Goal: Task Accomplishment & Management: Complete application form

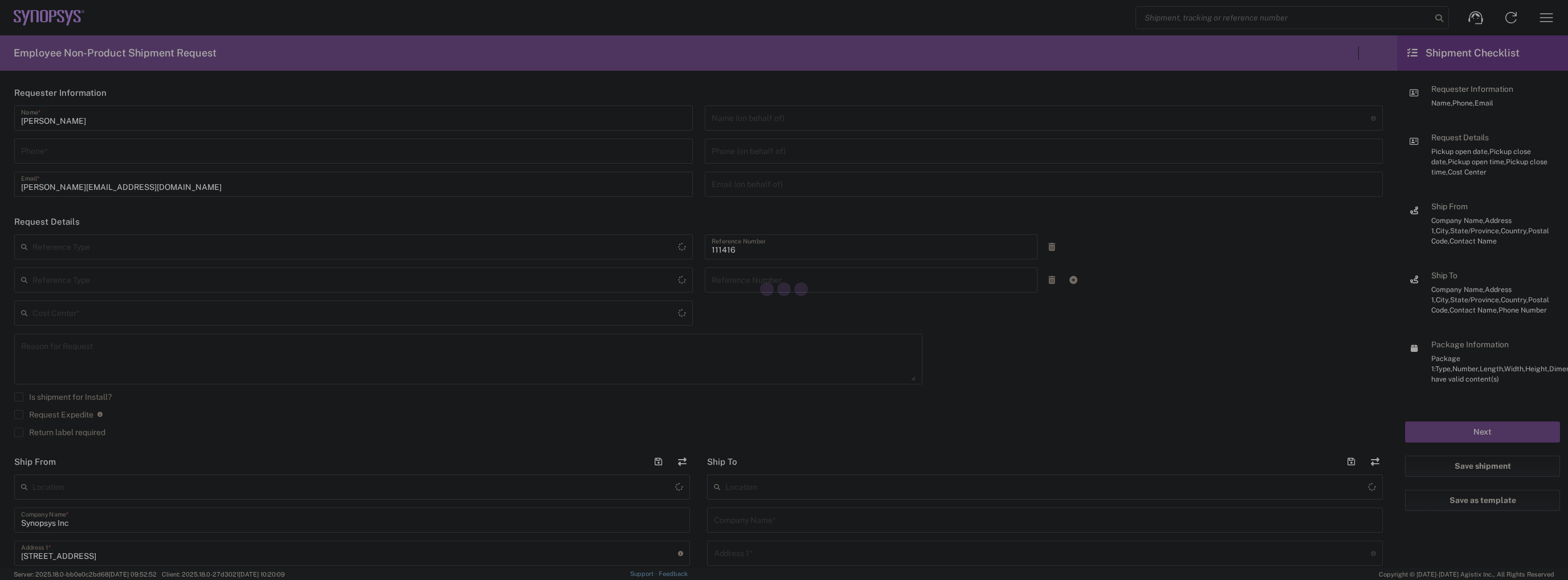
type input "Department"
type input "US01, SIG, IT Platform Products 111416"
type input "[US_STATE]"
type input "[GEOGRAPHIC_DATA]"
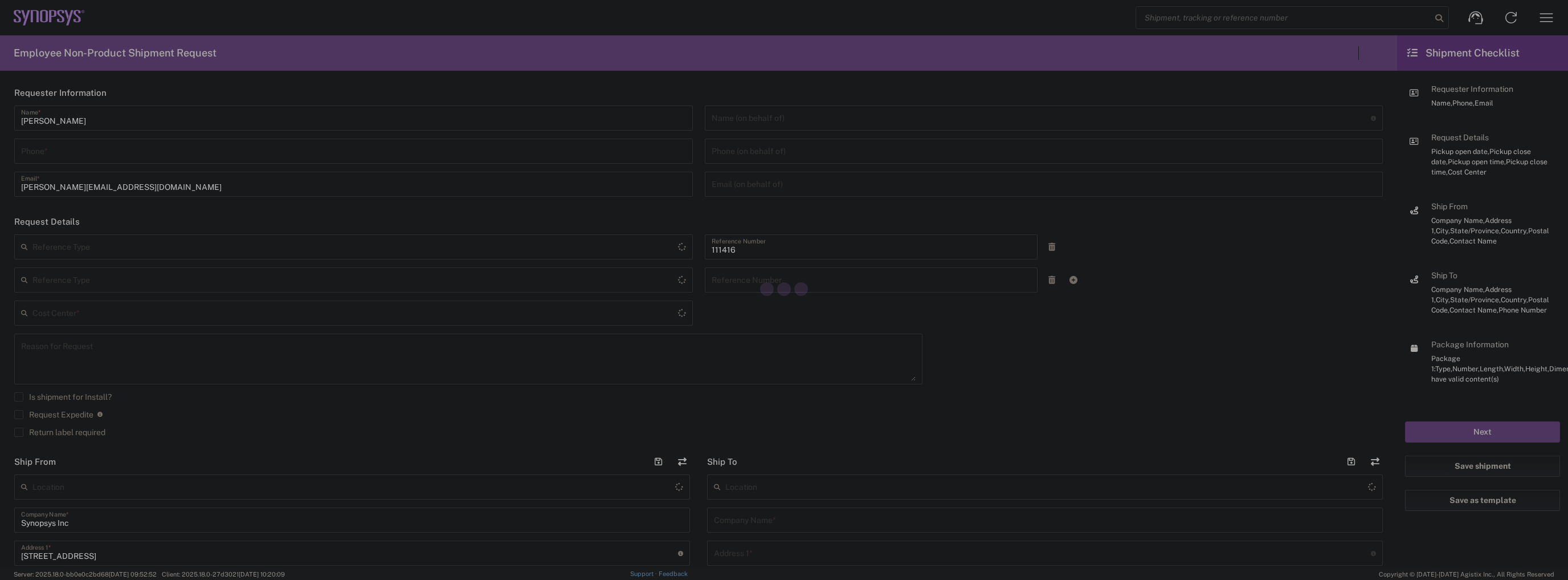
type input "Delivered at Place"
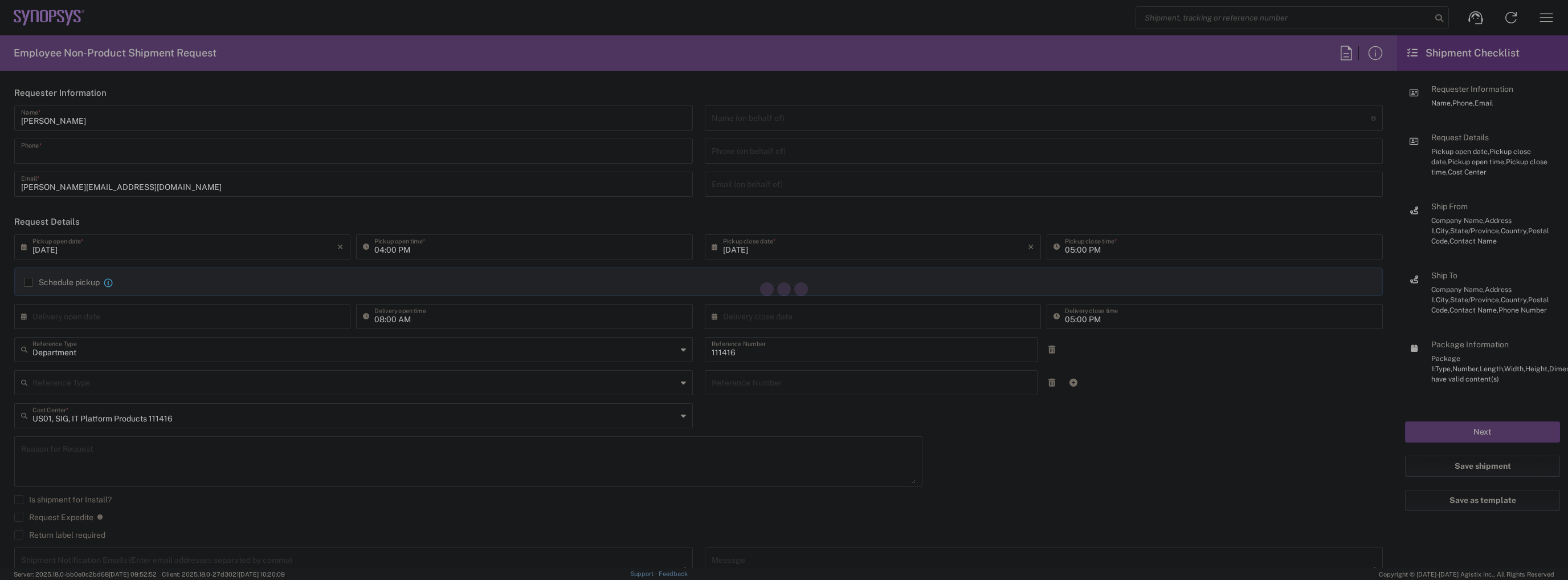
type input "5087260294"
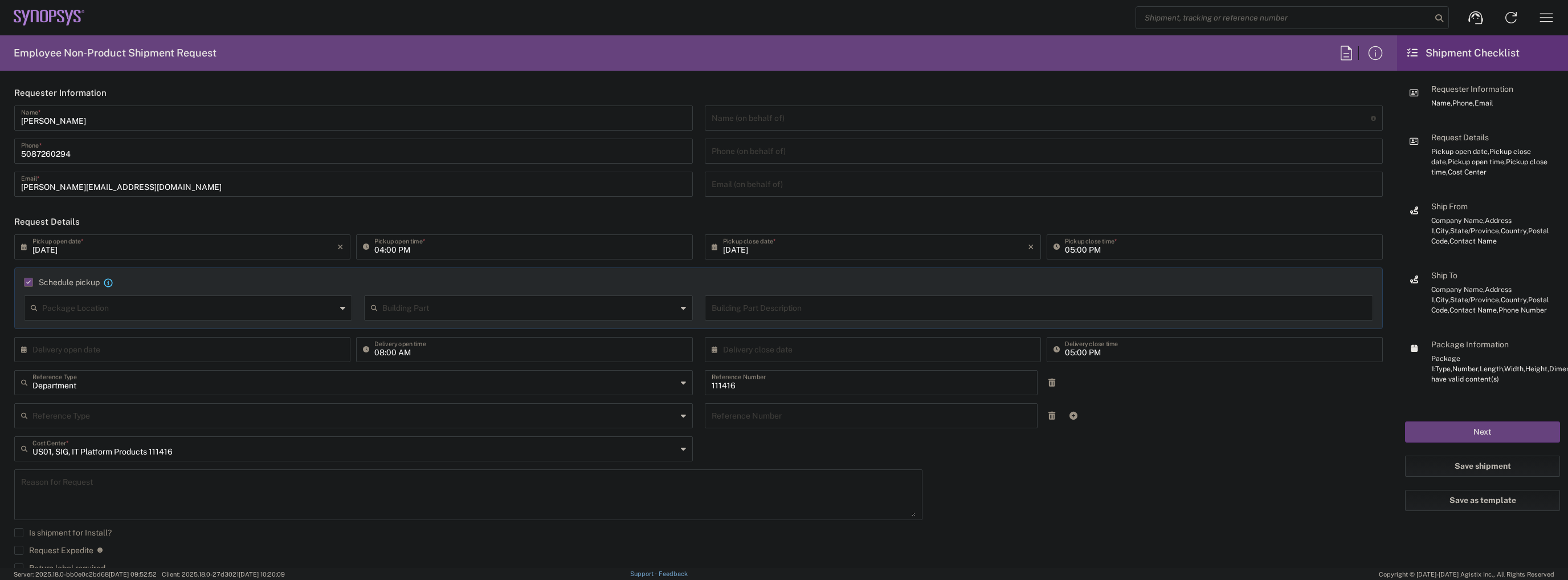
type input "5087260294"
type input "[DATE]"
type input "Department"
type input "1"
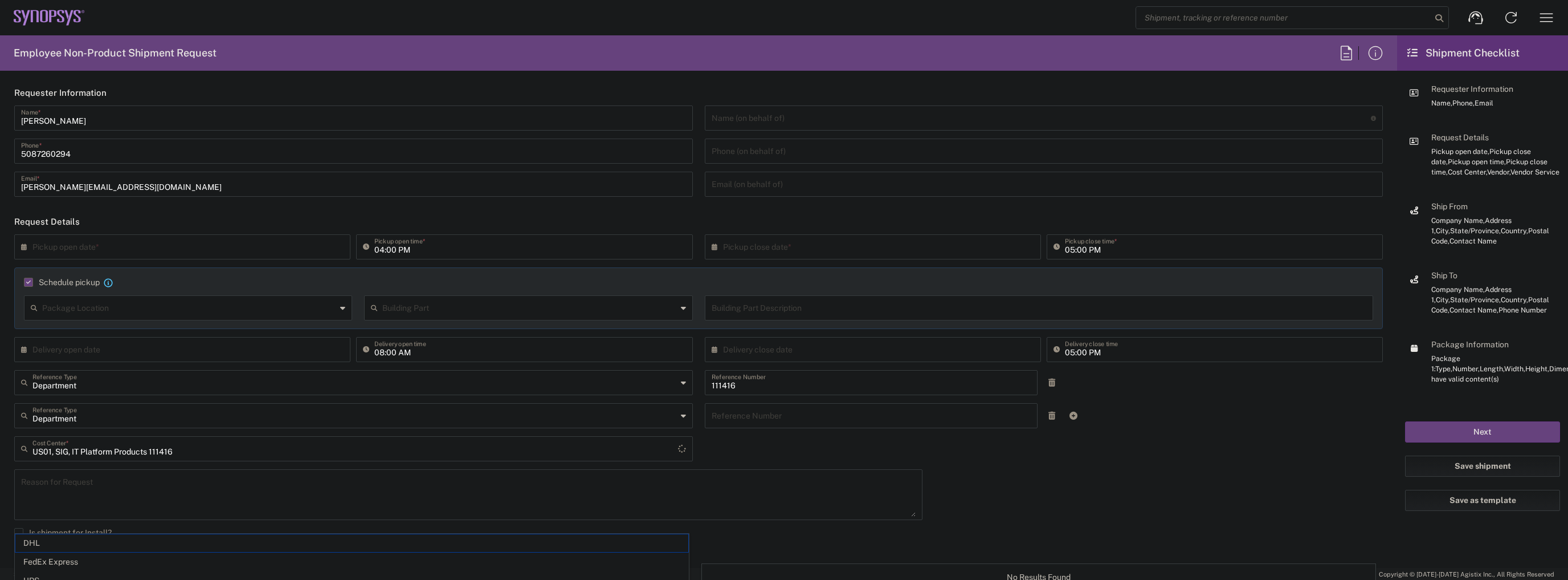
type input "Marlboro US04"
type input "Sender/Shipper"
type input "FedEx Express"
type input "[US_STATE]"
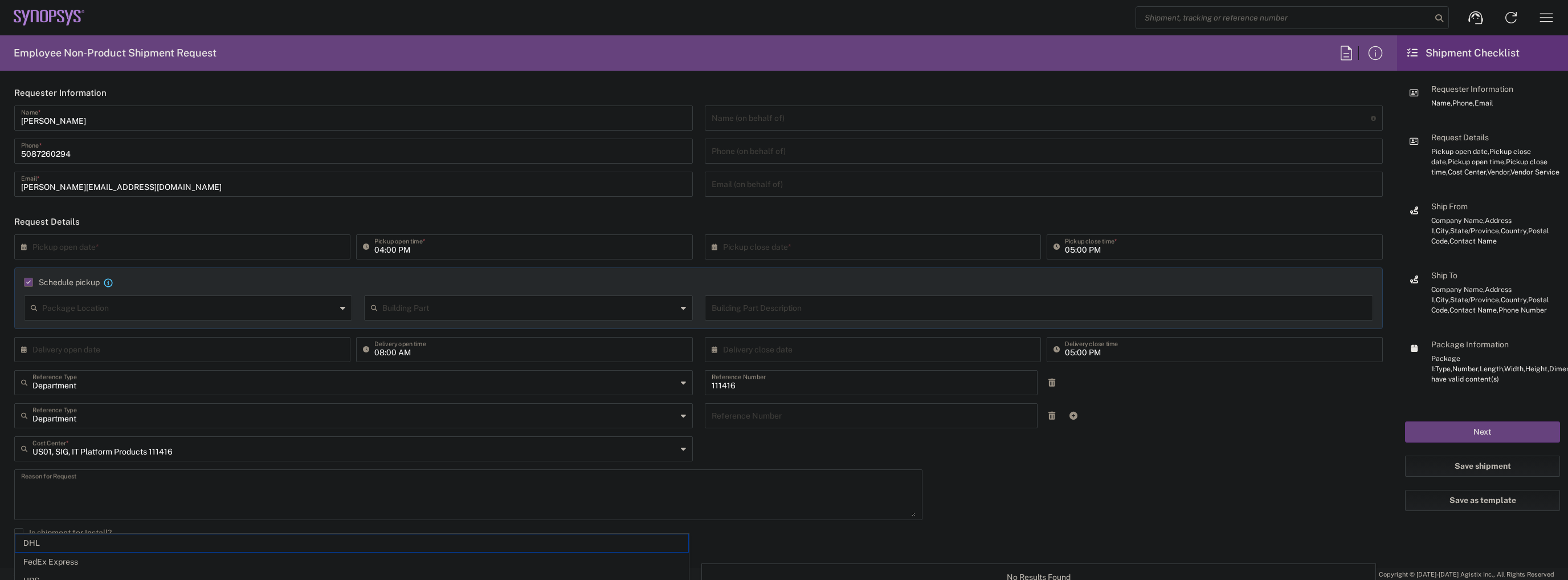
type input "Large Box"
type input "2Day"
type textarea "Tech Refresh"
type input "5"
type input "Synopsys Inc"
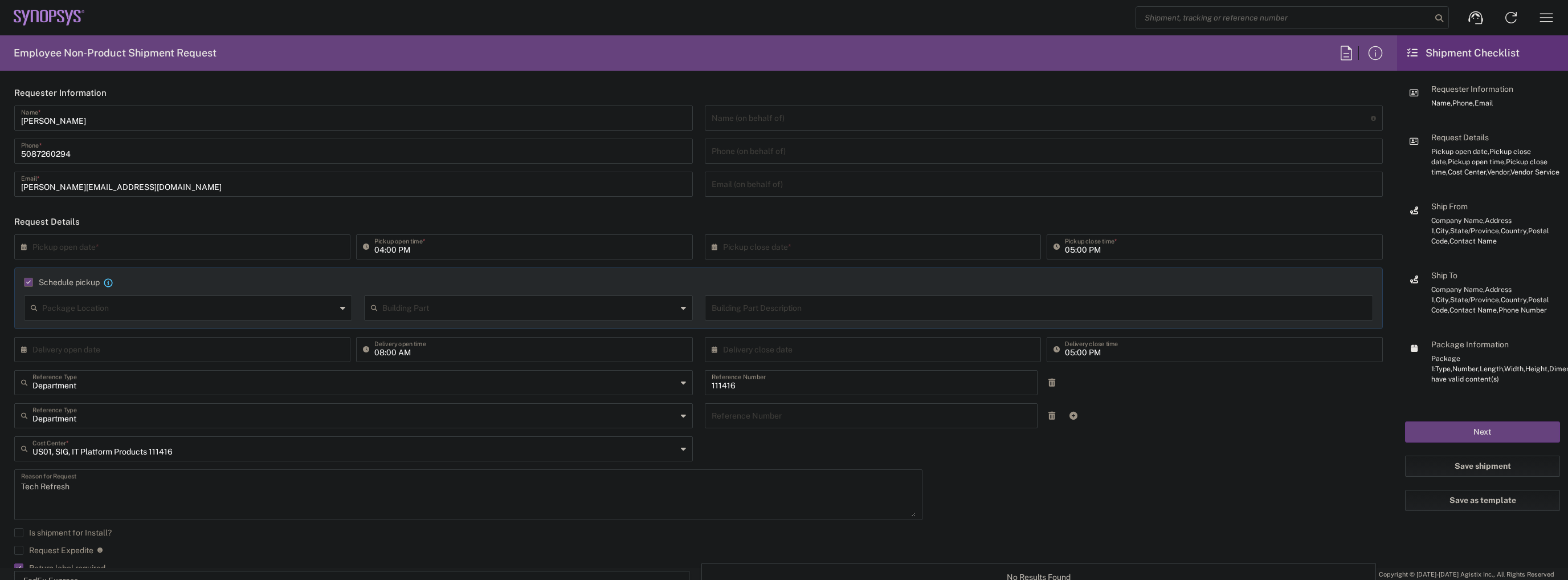
scroll to position [319, 0]
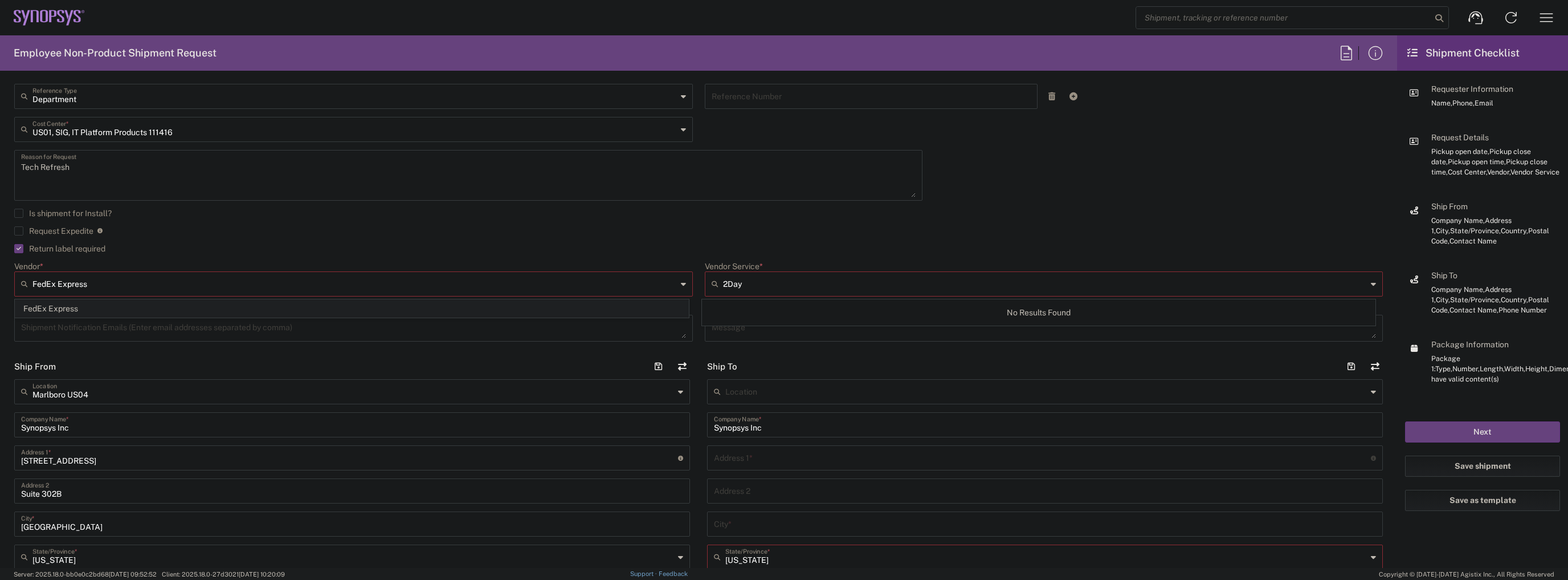
click at [276, 307] on span "FedEx Express" at bounding box center [352, 308] width 674 height 18
click at [767, 286] on input "Vendor Service *" at bounding box center [1045, 283] width 644 height 18
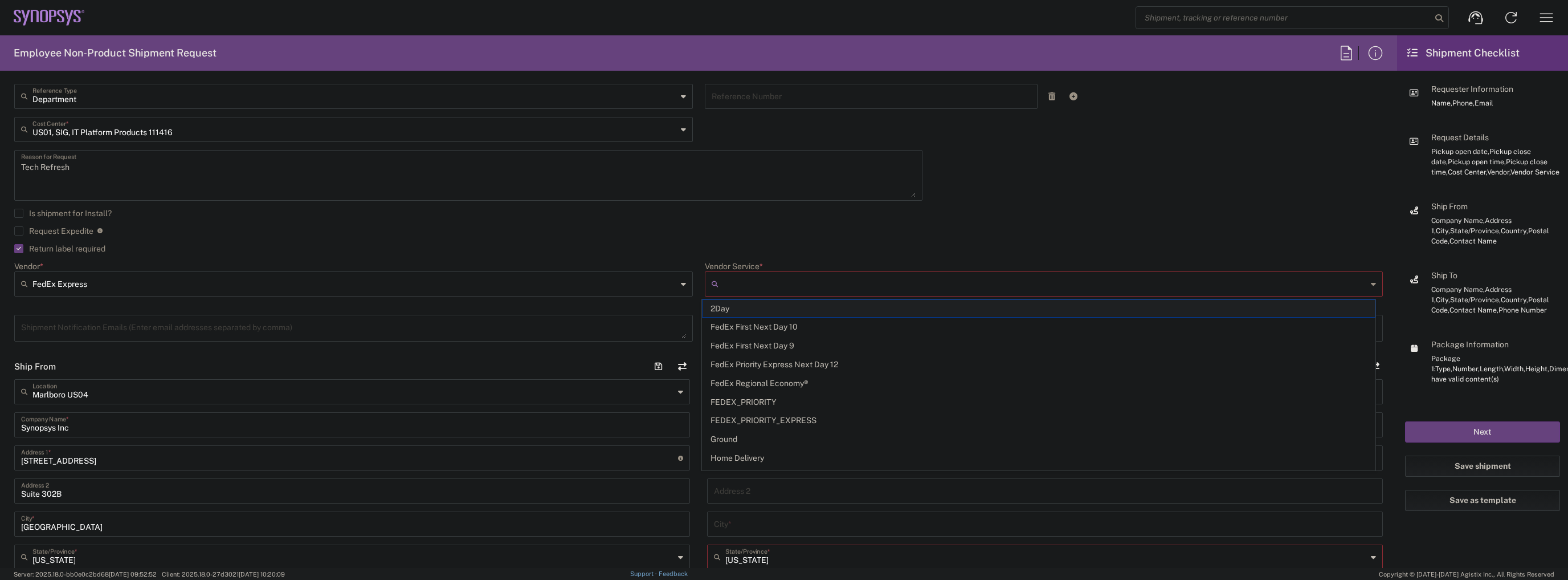
click at [755, 311] on span "2Day" at bounding box center [1039, 308] width 674 height 18
type input "2Day"
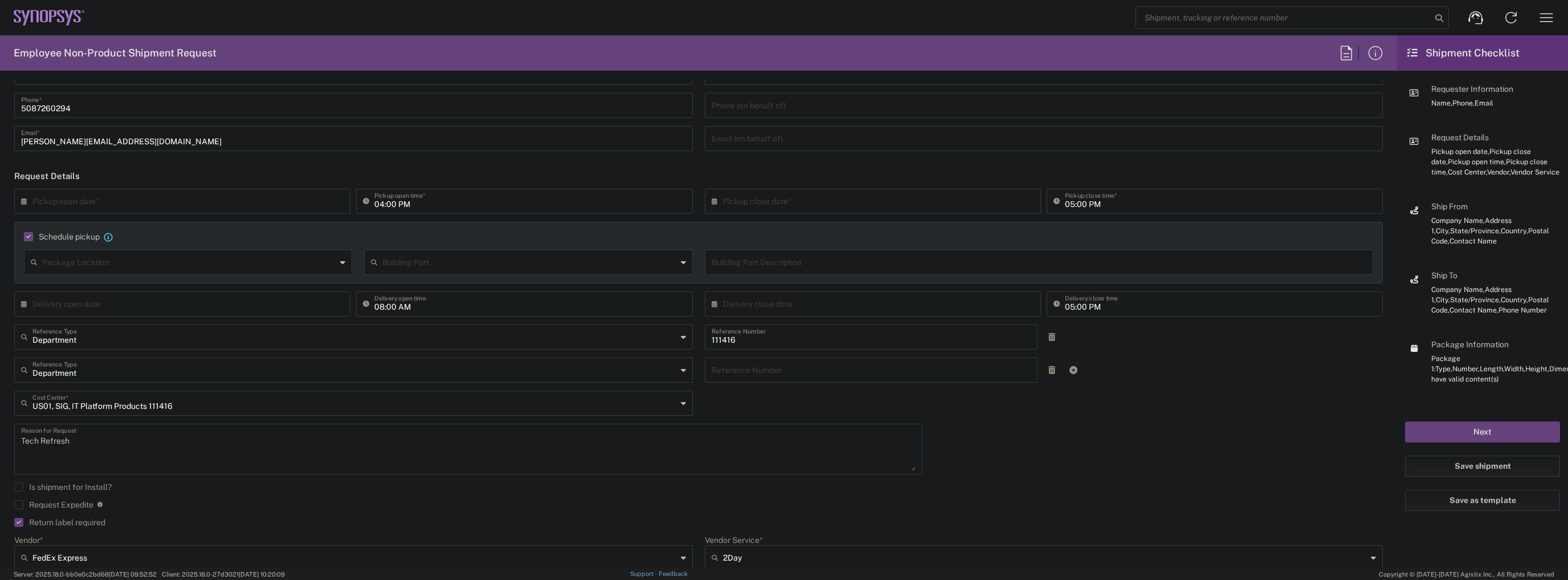
scroll to position [0, 0]
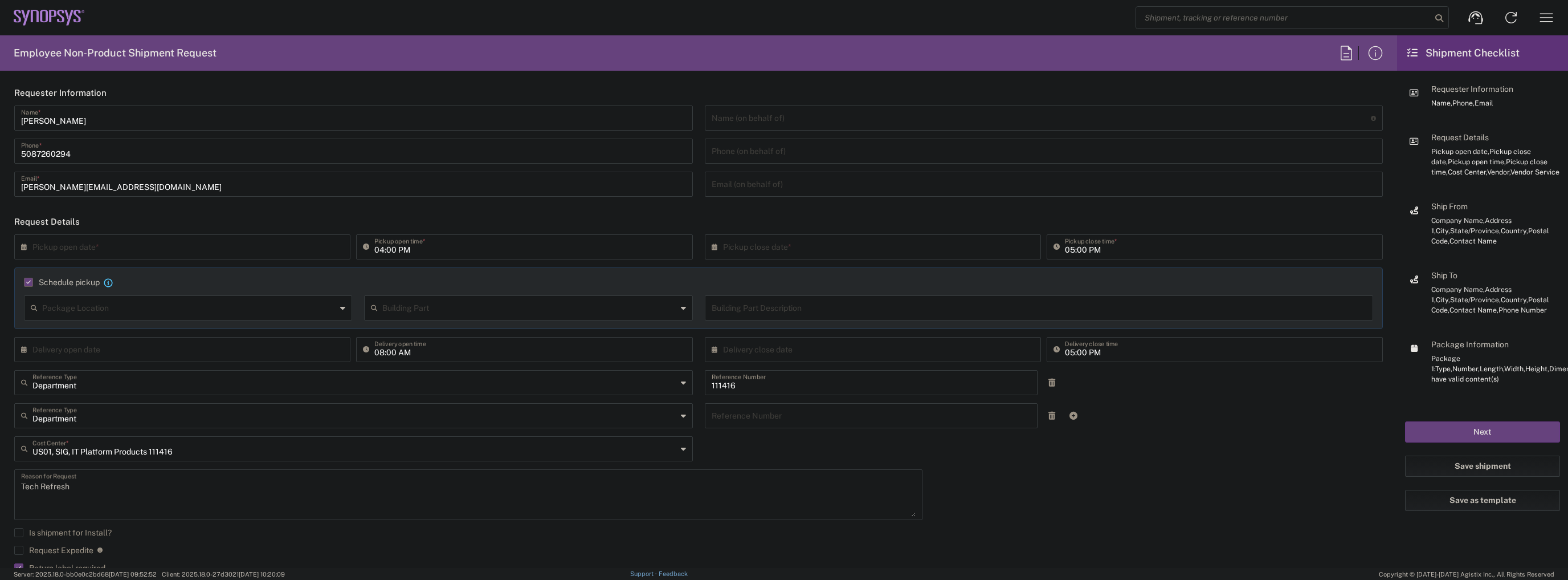
drag, startPoint x: 24, startPoint y: 244, endPoint x: 35, endPoint y: 253, distance: 14.2
click at [24, 244] on icon at bounding box center [27, 246] width 12 height 18
click at [296, 280] on agx-checkbox-control "Schedule pickup When scheduling a pickup please be sure to meet the following c…" at bounding box center [699, 282] width 1350 height 11
click at [18, 244] on div "× Pickup open date *" at bounding box center [182, 247] width 336 height 25
click at [21, 245] on icon at bounding box center [27, 246] width 12 height 18
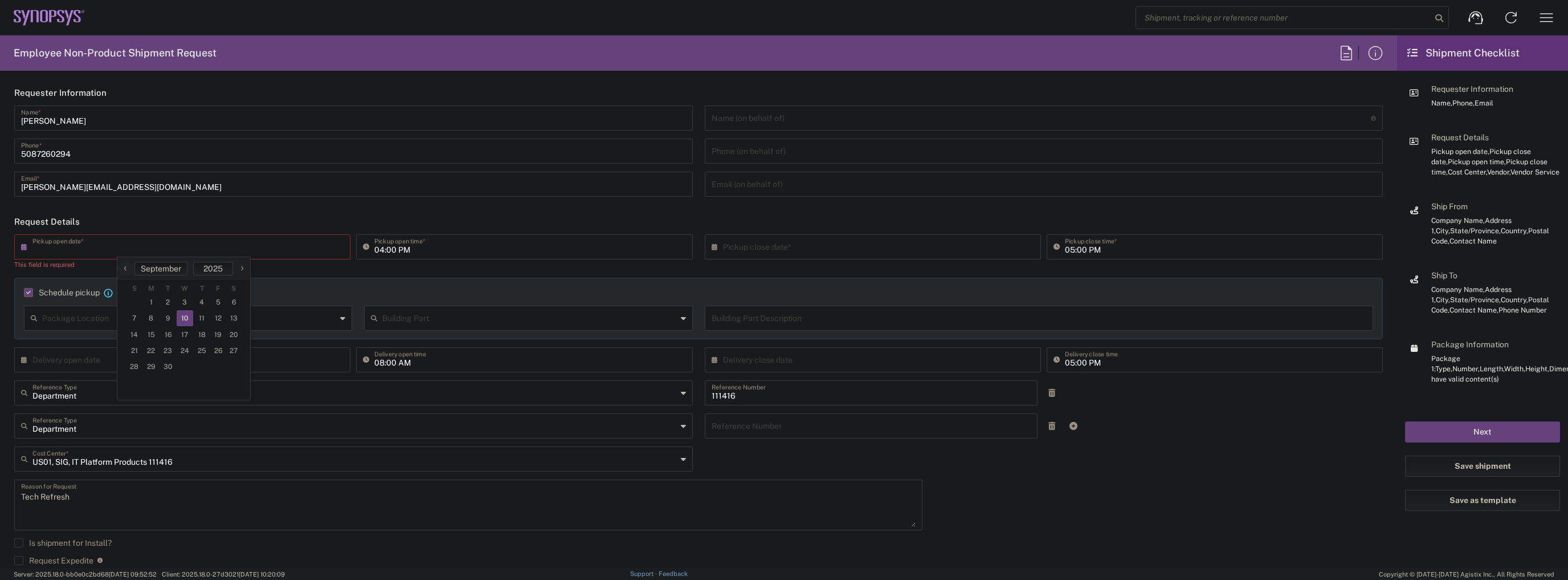
click at [185, 317] on span "10" at bounding box center [186, 318] width 18 height 16
type input "[DATE]"
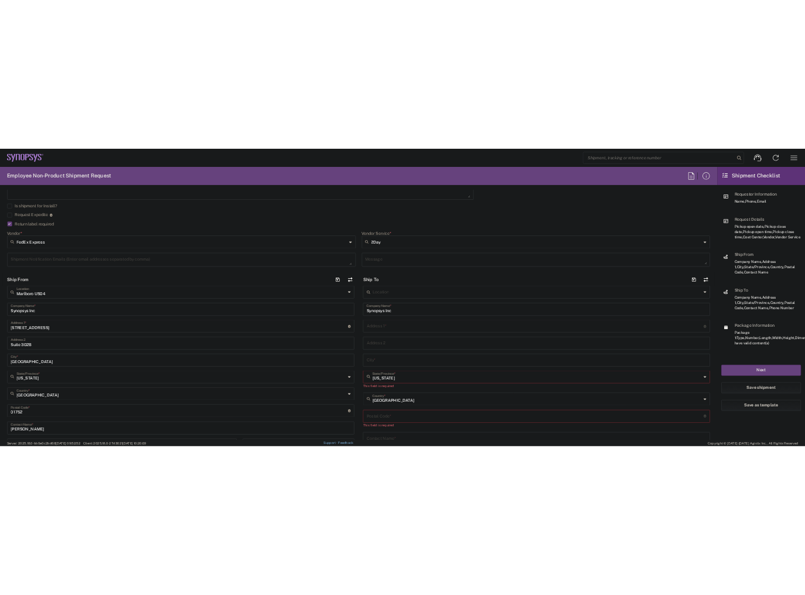
scroll to position [562, 0]
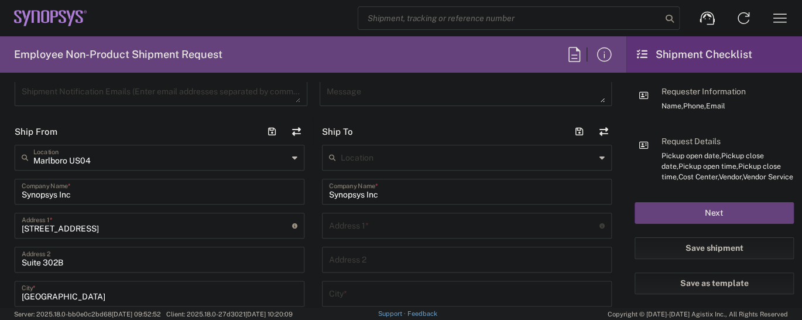
type input "02:00 PM"
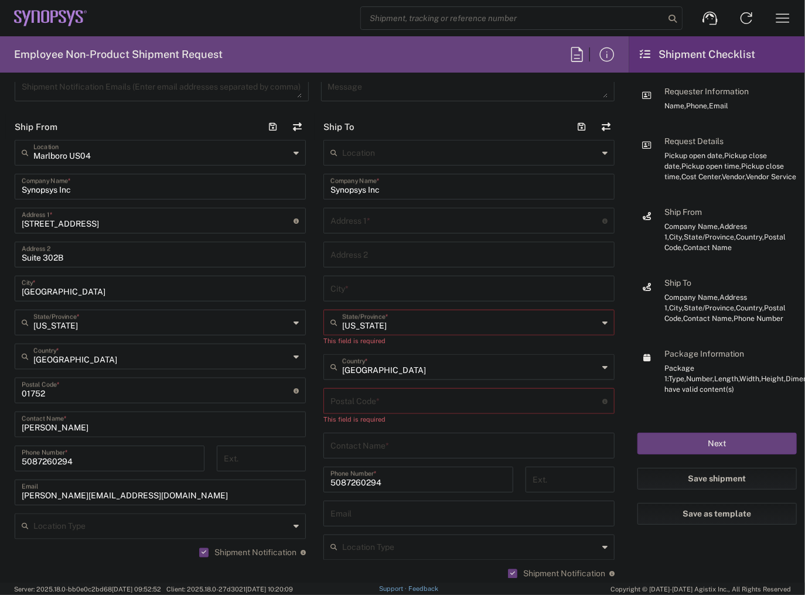
scroll to position [515, 0]
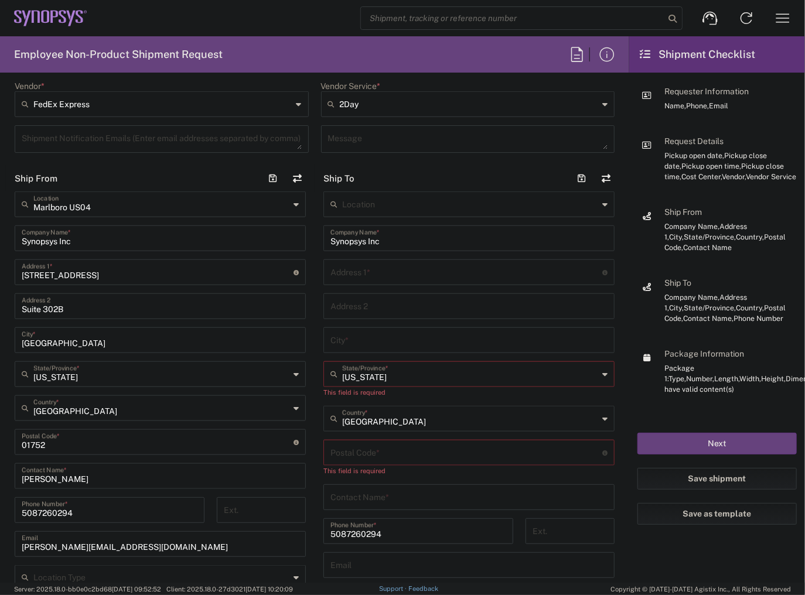
click at [379, 269] on input "text" at bounding box center [466, 271] width 272 height 20
paste input "[STREET_ADDRESS],"
type input "[STREET_ADDRESS]"
drag, startPoint x: 372, startPoint y: 337, endPoint x: 348, endPoint y: 345, distance: 25.7
click at [372, 337] on input "text" at bounding box center [468, 339] width 277 height 20
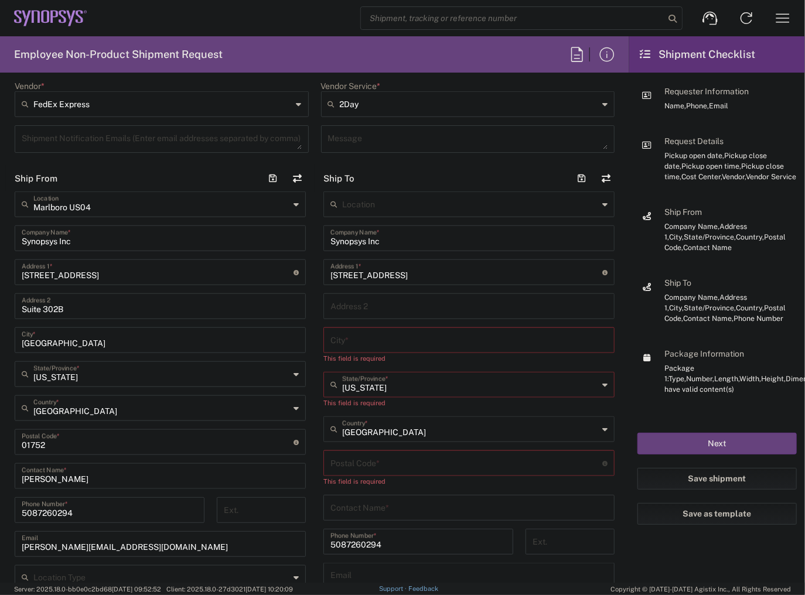
click at [361, 333] on input "text" at bounding box center [468, 339] width 277 height 20
paste input "[GEOGRAPHIC_DATA]-Timonium"
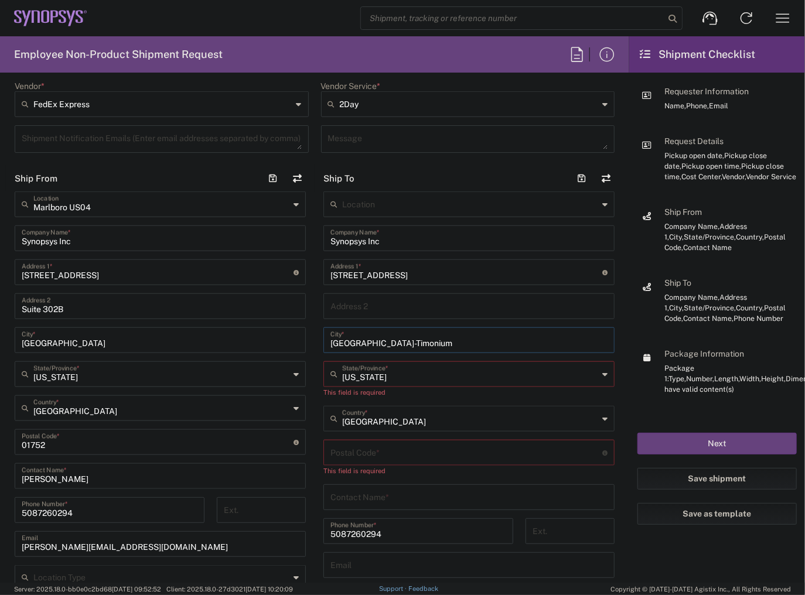
type input "[GEOGRAPHIC_DATA]-Timonium"
click at [400, 375] on input "text" at bounding box center [470, 373] width 256 height 20
type input "[US_STATE]"
click at [371, 447] on input "undefined" at bounding box center [466, 441] width 272 height 20
click at [357, 432] on input "undefined" at bounding box center [466, 441] width 272 height 20
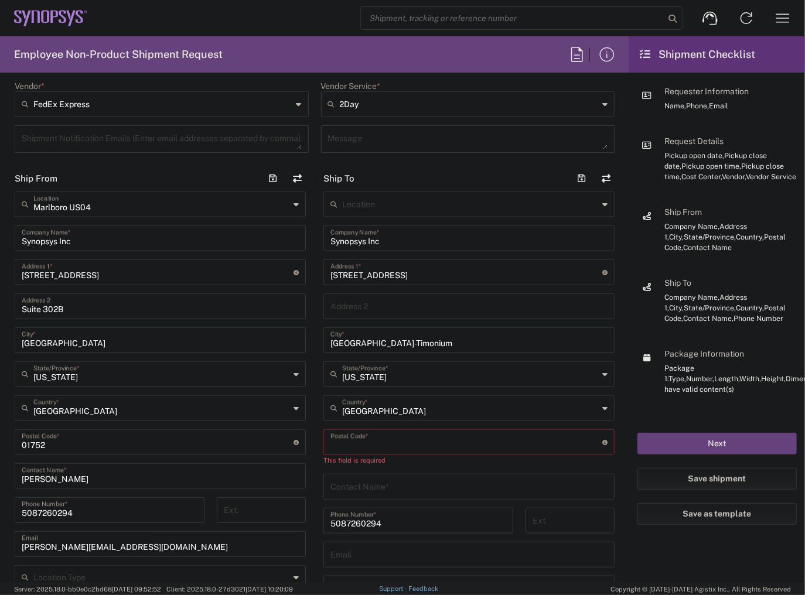
paste input "21093"
type input "21093"
click at [368, 477] on input "text" at bounding box center [468, 475] width 277 height 20
click at [377, 483] on input "text" at bounding box center [468, 475] width 277 height 20
paste input "[PERSON_NAME]"
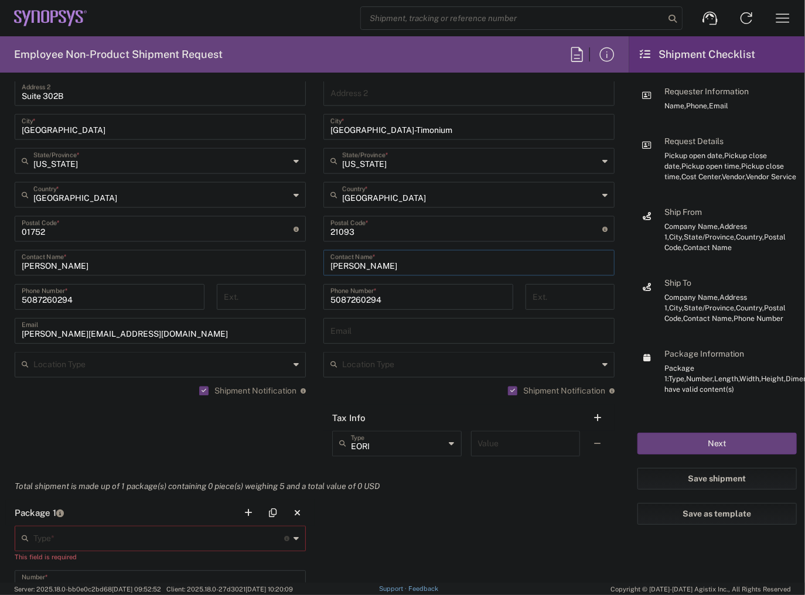
scroll to position [796, 0]
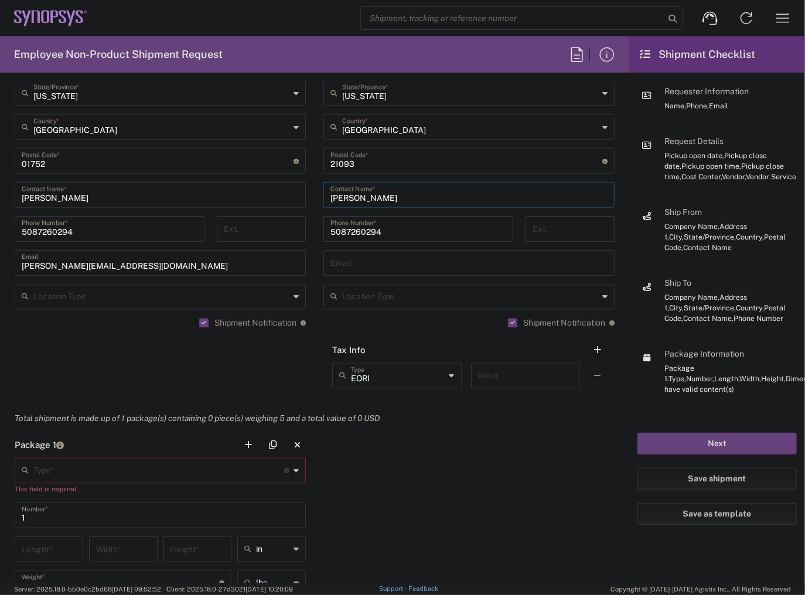
type input "[PERSON_NAME]"
click at [374, 237] on input "5087260294" at bounding box center [418, 228] width 176 height 20
click at [338, 259] on input "text" at bounding box center [468, 262] width 277 height 20
click at [69, 470] on input "text" at bounding box center [158, 470] width 251 height 20
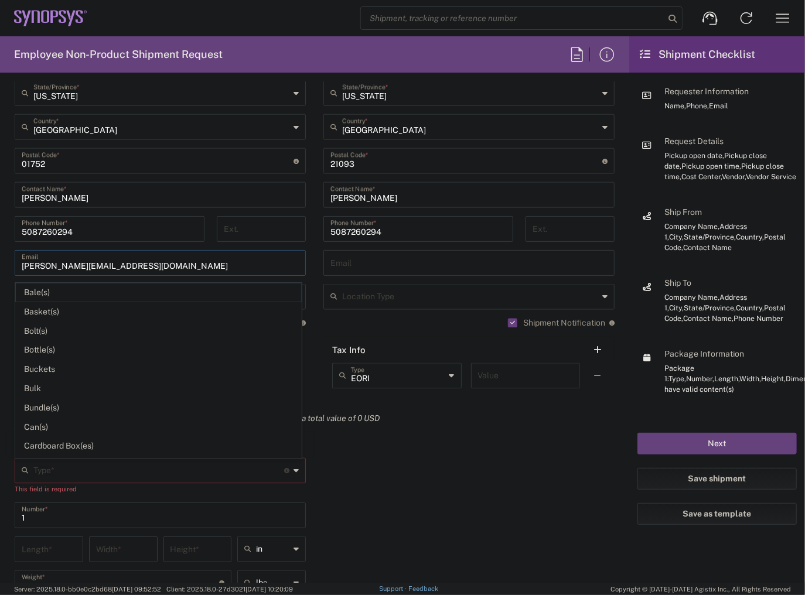
click at [176, 260] on input "[PERSON_NAME][EMAIL_ADDRESS][DOMAIN_NAME]" at bounding box center [160, 262] width 277 height 20
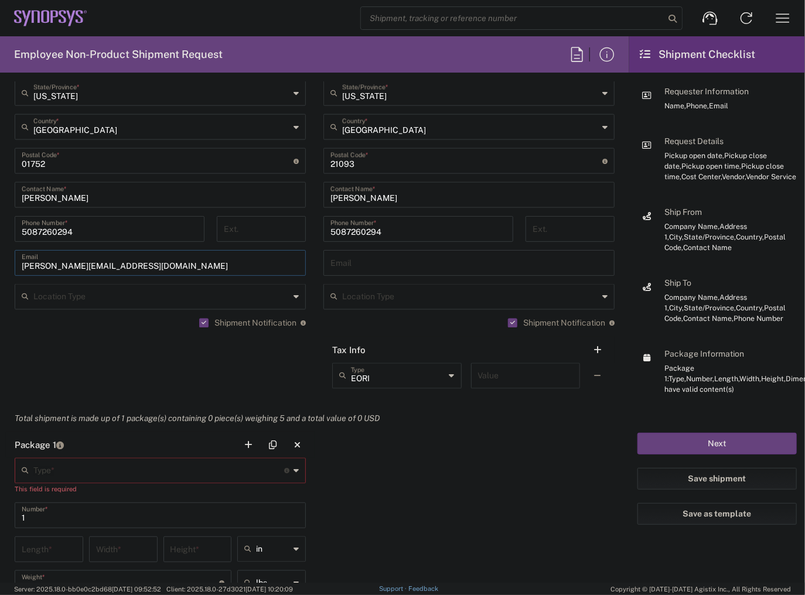
click at [382, 267] on input "text" at bounding box center [468, 262] width 277 height 20
paste input "[PERSON_NAME][EMAIL_ADDRESS][DOMAIN_NAME]"
type input "[PERSON_NAME][EMAIL_ADDRESS][DOMAIN_NAME]"
click at [106, 454] on header "Package 1" at bounding box center [160, 445] width 309 height 26
click at [97, 464] on input "text" at bounding box center [158, 470] width 251 height 20
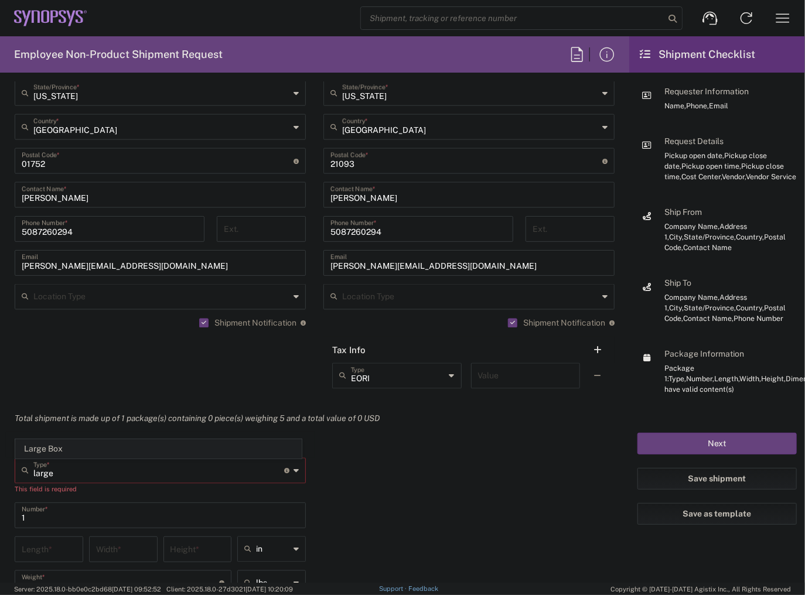
click at [55, 451] on span "Large Box" at bounding box center [158, 449] width 285 height 18
type input "Large Box"
type input "17.5"
type input "12.5"
type input "3"
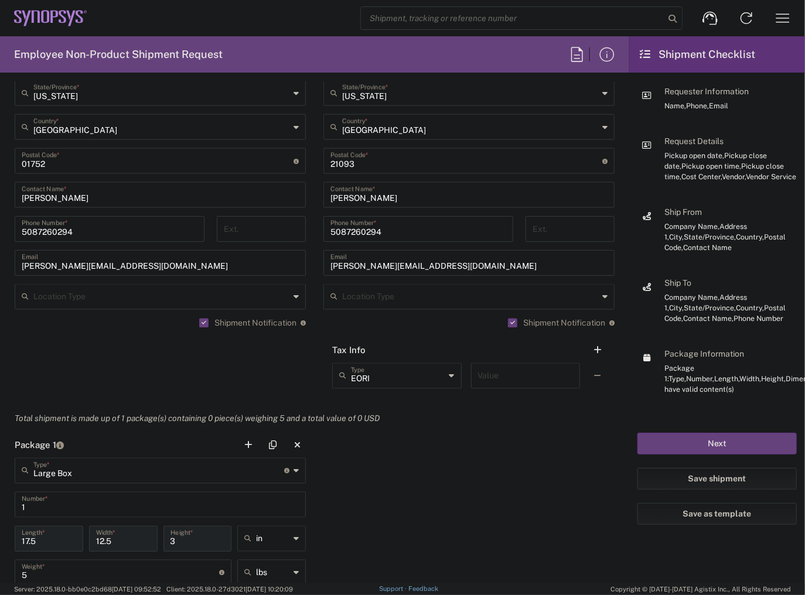
click at [50, 511] on input "1" at bounding box center [160, 504] width 277 height 20
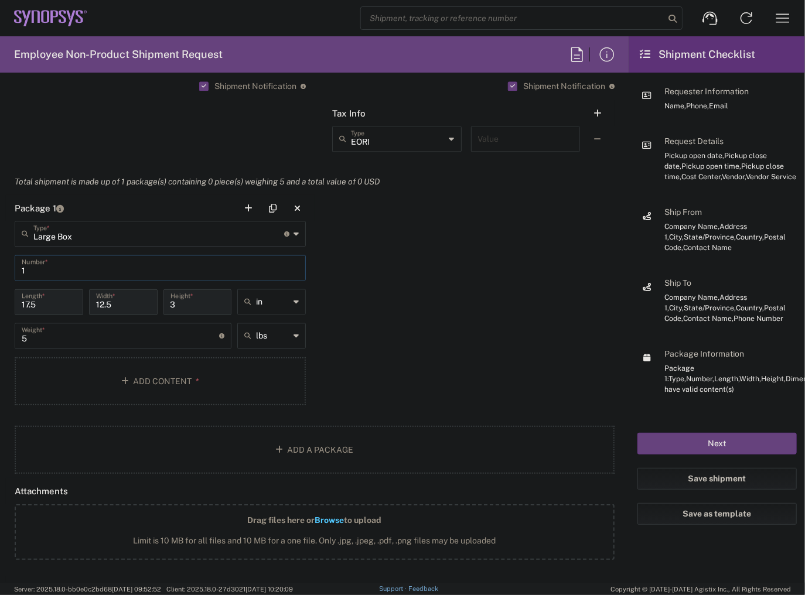
scroll to position [1077, 0]
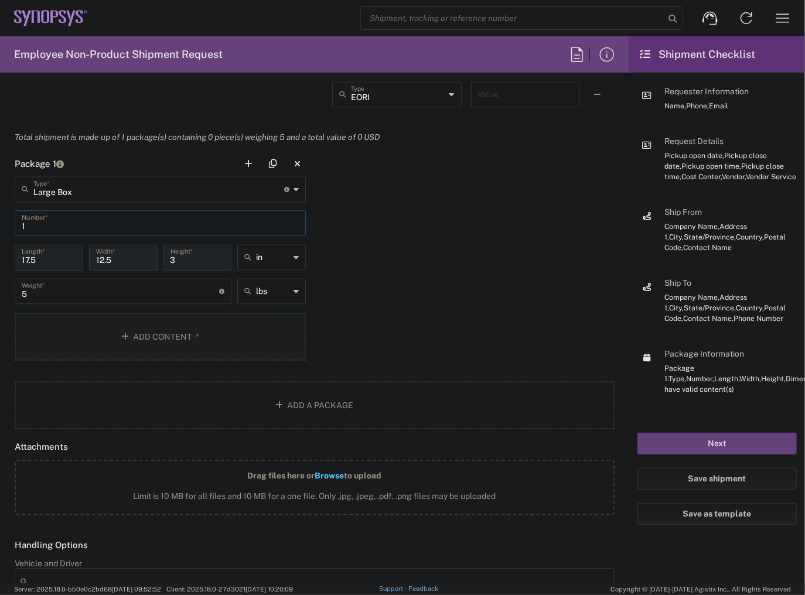
click at [100, 347] on button "Add Content *" at bounding box center [160, 337] width 291 height 48
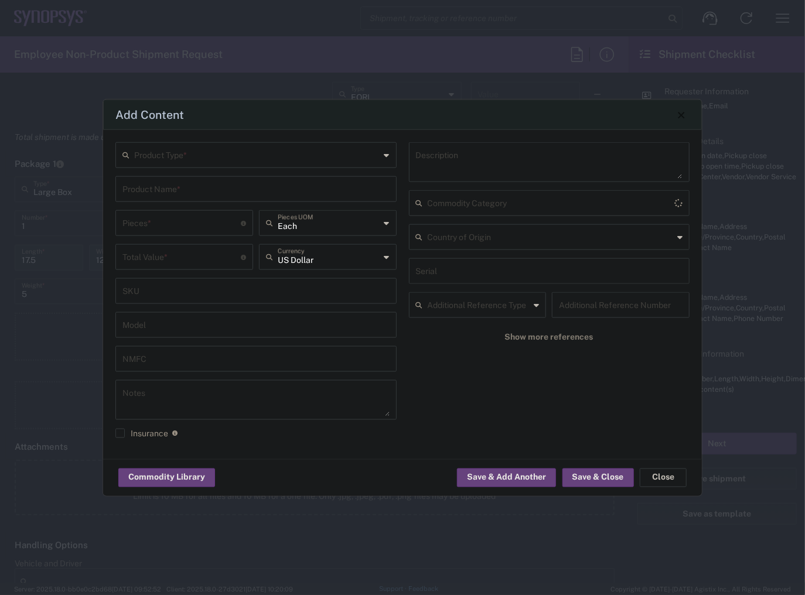
type input "[GEOGRAPHIC_DATA]"
click at [199, 155] on input "text" at bounding box center [257, 154] width 246 height 20
click at [169, 199] on span "General Commodity" at bounding box center [256, 200] width 279 height 18
type input "General Commodity"
click at [171, 186] on input "text" at bounding box center [255, 188] width 267 height 20
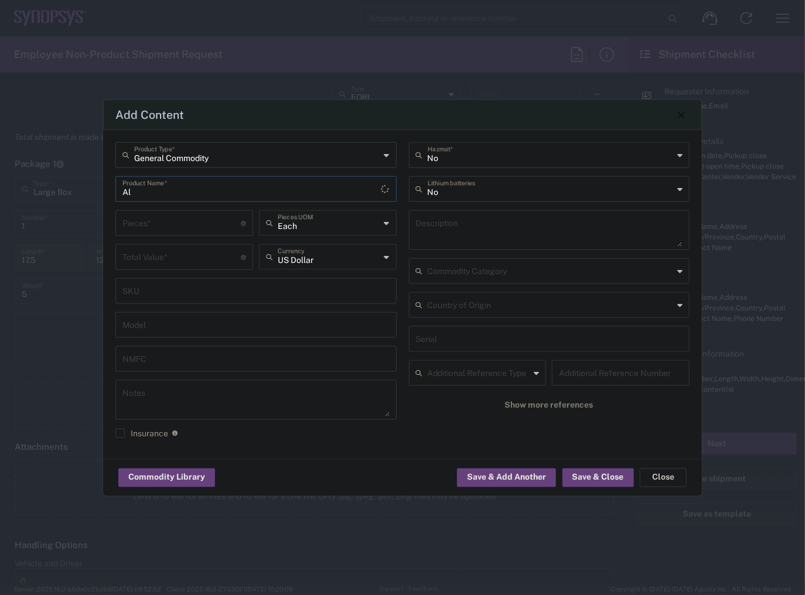
type input "A"
type input "L"
click at [185, 217] on div "HP Elitebook Laptop" at bounding box center [256, 217] width 279 height 20
type input "HP Elitebook Laptop"
type textarea "HP Elitebook Laptop"
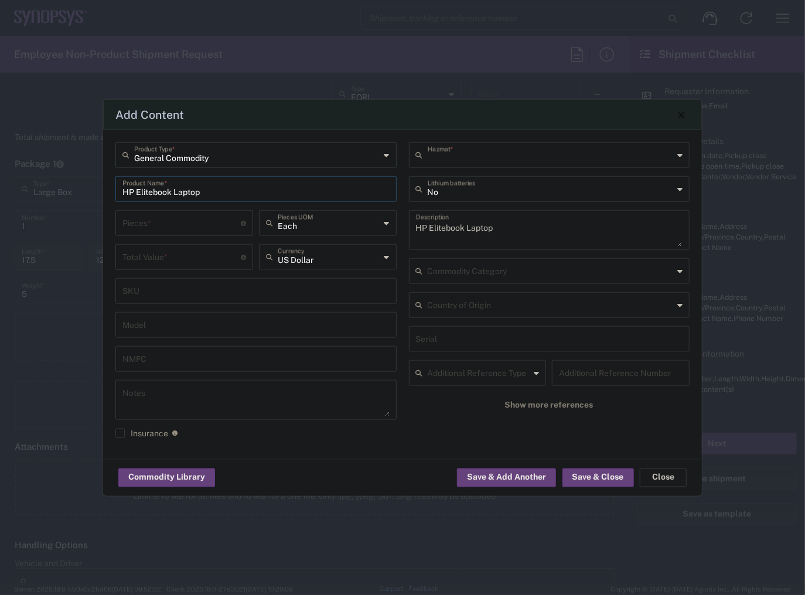
click at [459, 155] on input "text" at bounding box center [550, 154] width 246 height 20
click at [401, 244] on div "General Commodity Product Type * HP Elitebook Laptop Product Name * Pieces * Nu…" at bounding box center [255, 294] width 293 height 304
type input "No"
click at [439, 194] on input "text" at bounding box center [550, 188] width 246 height 20
click at [437, 232] on span "Yes" at bounding box center [549, 234] width 279 height 18
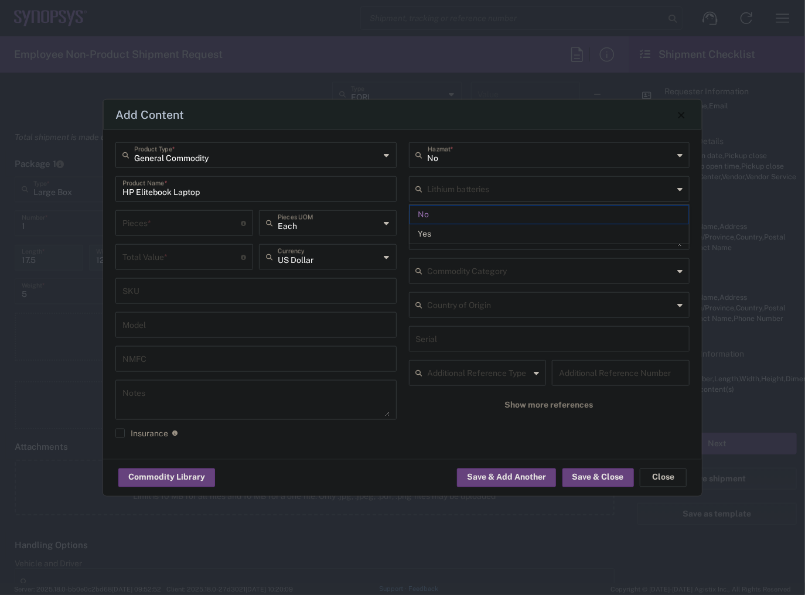
type input "Yes"
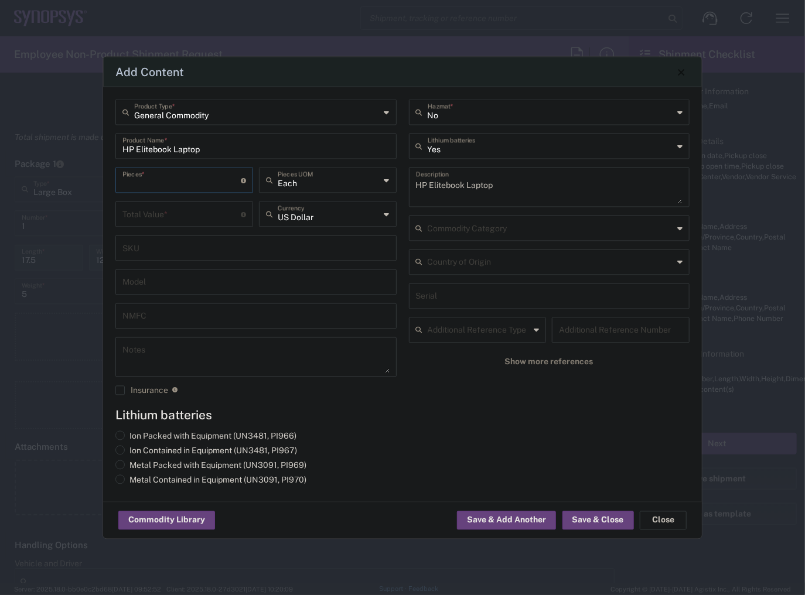
click at [166, 174] on input "number" at bounding box center [181, 179] width 118 height 20
type input "1"
type input "Each"
type input "950"
click at [149, 462] on label "Metal Packed with Equipment (UN3091, PI969)" at bounding box center [210, 465] width 191 height 11
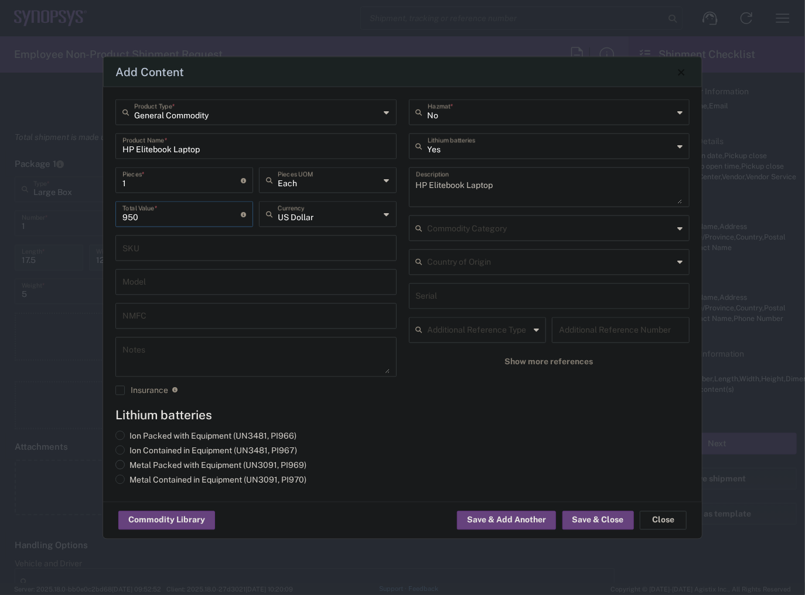
click at [137, 462] on input "Metal Packed with Equipment (UN3091, PI969)" at bounding box center [133, 464] width 8 height 8
radio input "true"
click at [602, 525] on button "Save & Close" at bounding box center [597, 520] width 71 height 19
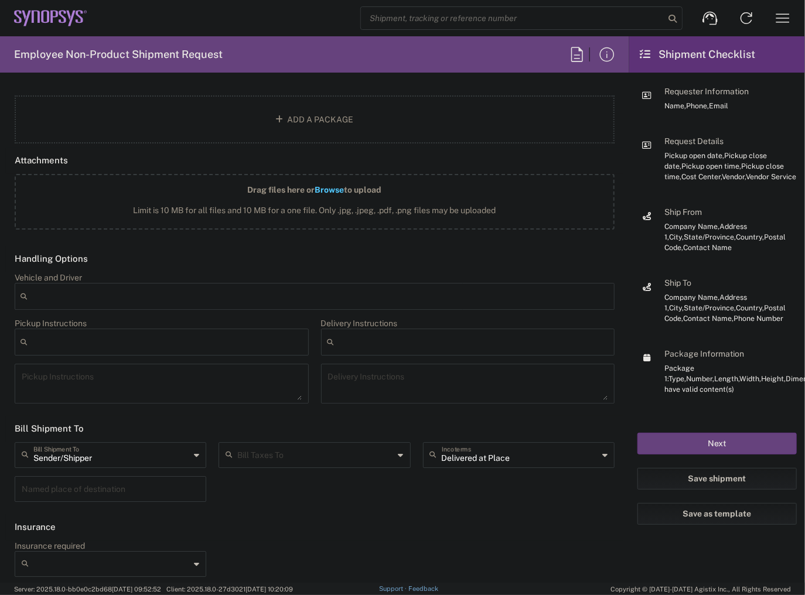
scroll to position [1439, 0]
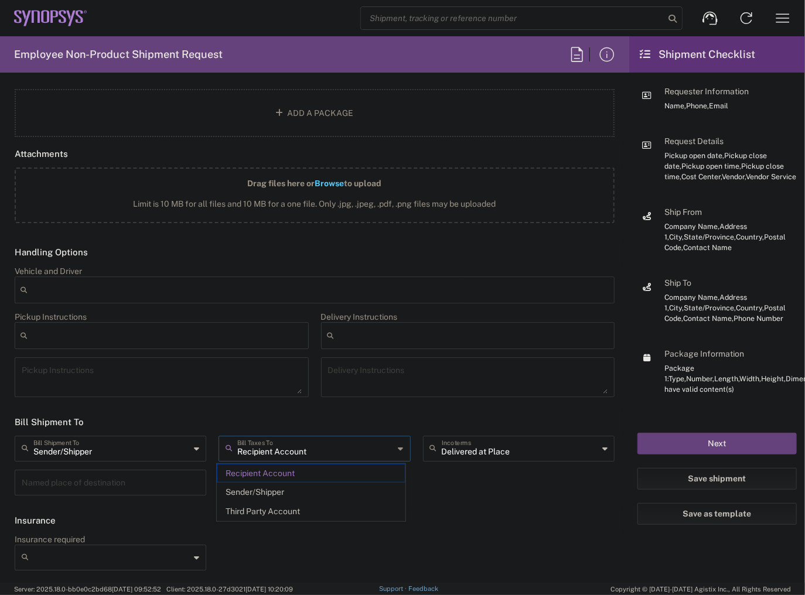
click at [276, 437] on input "Recipient Account" at bounding box center [315, 447] width 156 height 20
click at [295, 491] on span "Sender/Shipper" at bounding box center [310, 492] width 187 height 18
type input "Sender/Shipper"
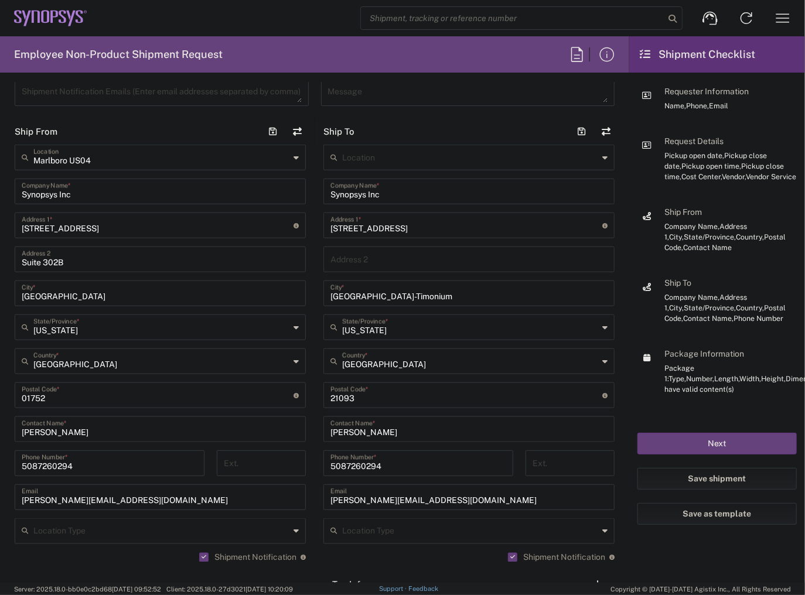
scroll to position [502, 0]
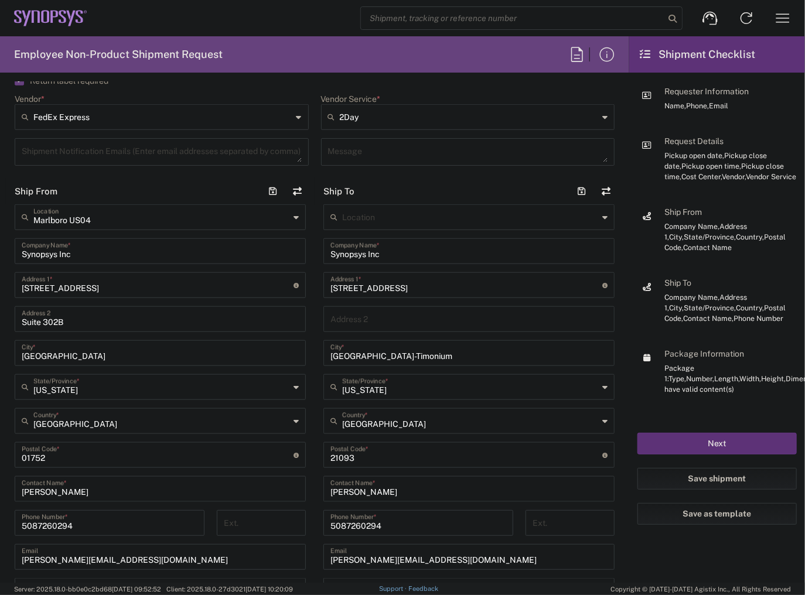
click at [739, 448] on button "Next" at bounding box center [716, 444] width 159 height 22
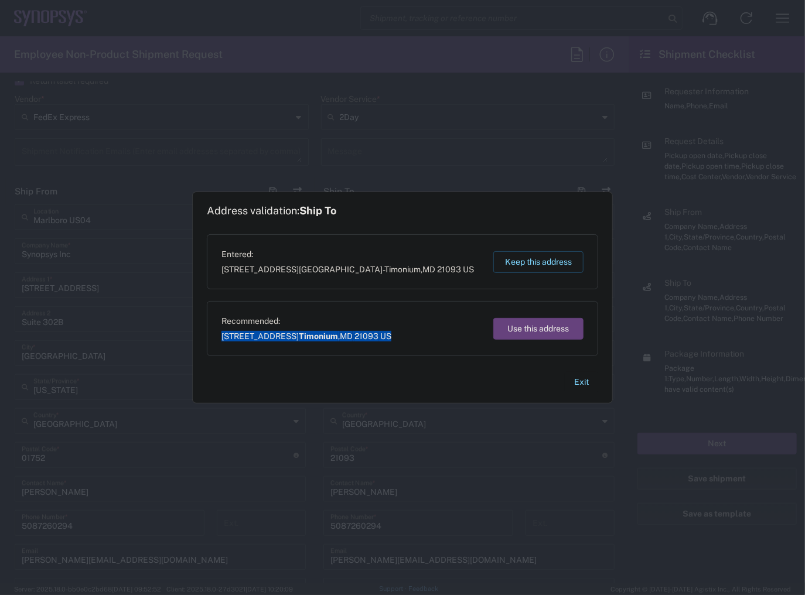
drag, startPoint x: 403, startPoint y: 338, endPoint x: 203, endPoint y: 342, distance: 200.3
click at [203, 342] on div "Address validation: Ship To Entered: [STREET_ADDRESS] Keep this address Recomme…" at bounding box center [402, 297] width 419 height 211
copy span "[STREET_ADDRESS]"
drag, startPoint x: 523, startPoint y: 328, endPoint x: 502, endPoint y: 326, distance: 20.6
click at [523, 328] on button "Use this address" at bounding box center [538, 329] width 90 height 22
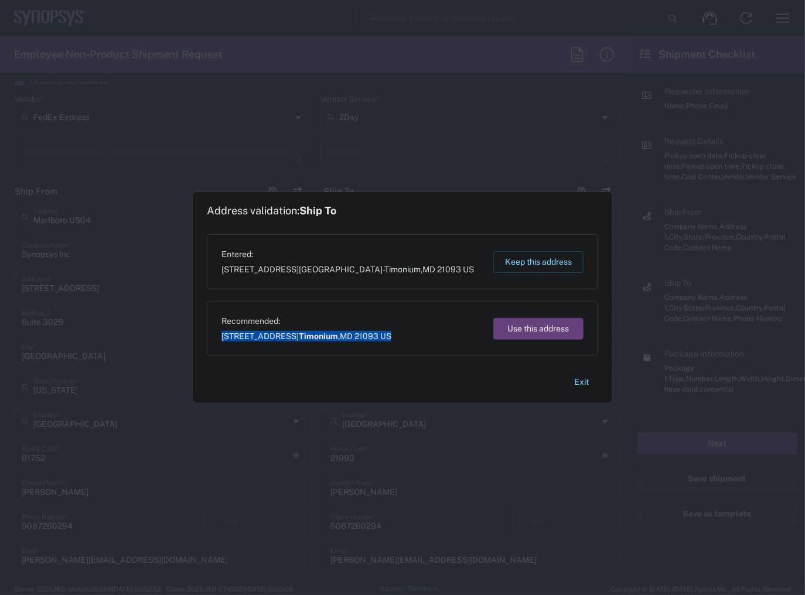
type input "Timonium"
type input "[US_STATE]"
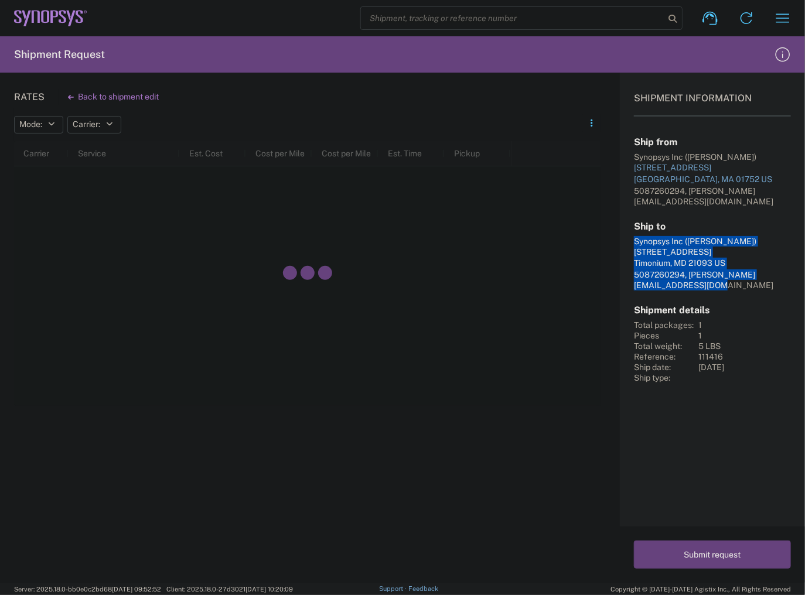
drag, startPoint x: 780, startPoint y: 276, endPoint x: 632, endPoint y: 230, distance: 154.8
click at [632, 230] on div "Shipment Information Ship from Synopsys Inc ([PERSON_NAME]) [STREET_ADDRESS] US…" at bounding box center [712, 228] width 185 height 310
copy div "Synopsys Inc ([PERSON_NAME]) [STREET_ADDRESS] US 5087260294, [PERSON_NAME][EMAI…"
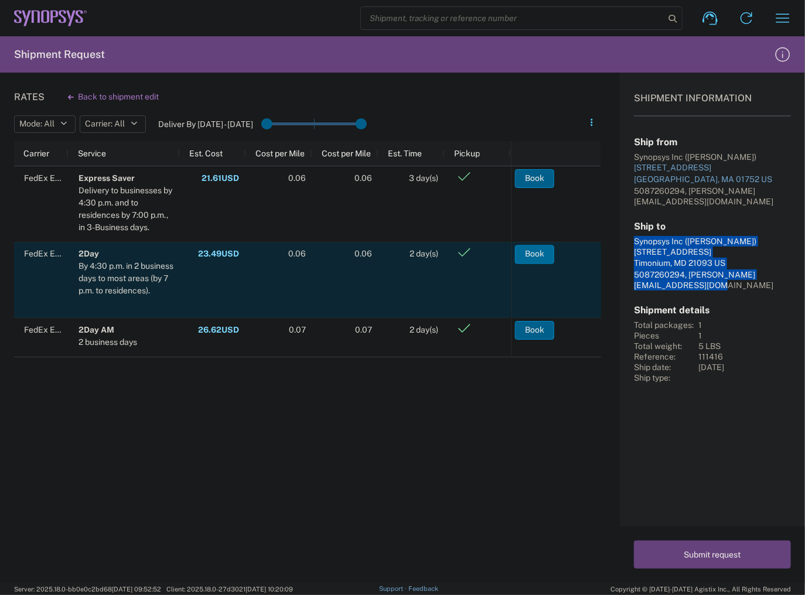
click at [539, 252] on button "Book" at bounding box center [534, 254] width 39 height 19
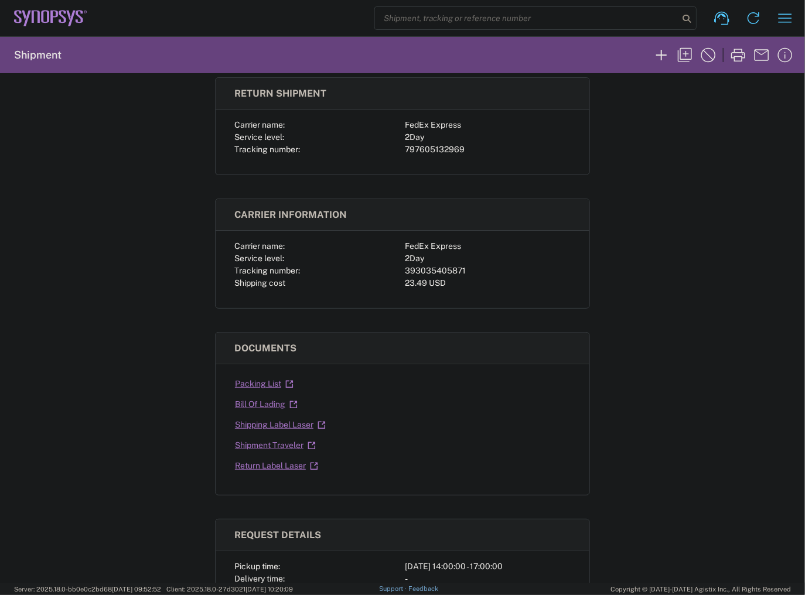
scroll to position [187, 0]
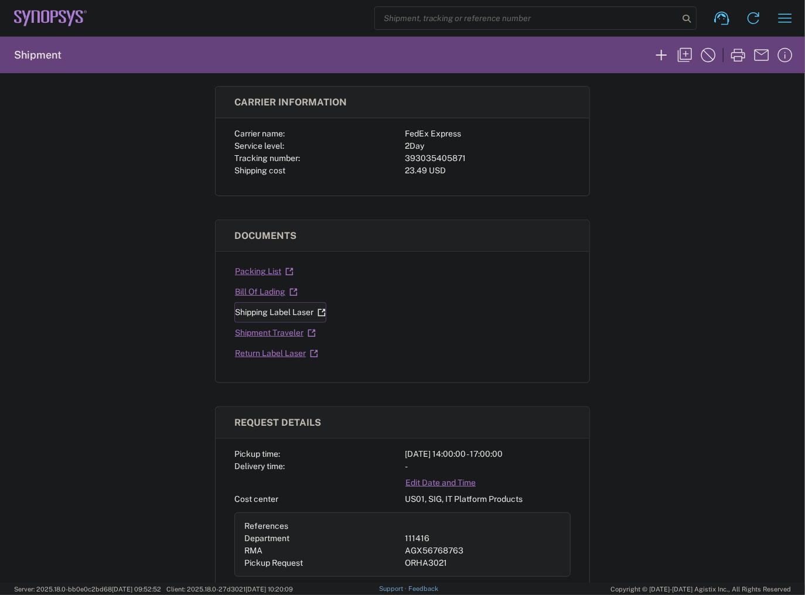
click at [283, 314] on link "Shipping Label Laser" at bounding box center [280, 312] width 92 height 20
click at [266, 352] on link "Return Label Laser" at bounding box center [276, 353] width 84 height 20
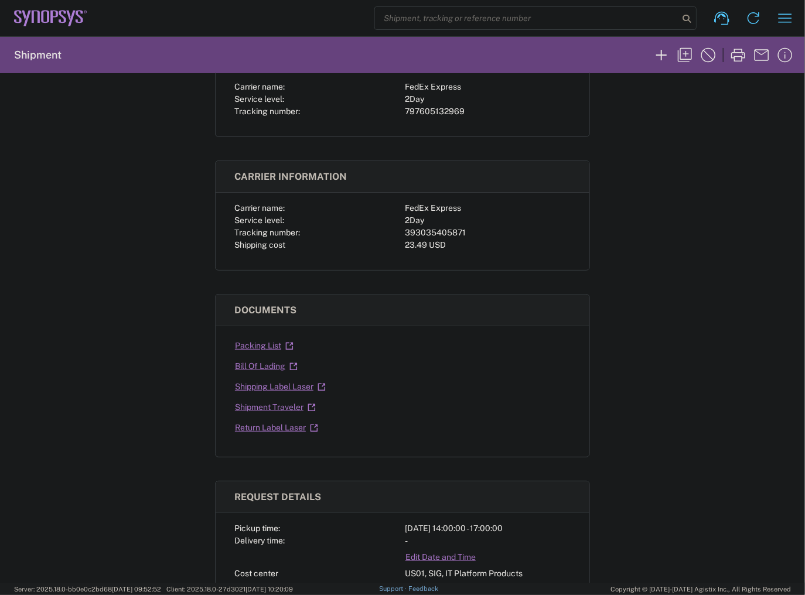
scroll to position [0, 0]
